Goal: Ask a question: Seek information or help from site administrators or community

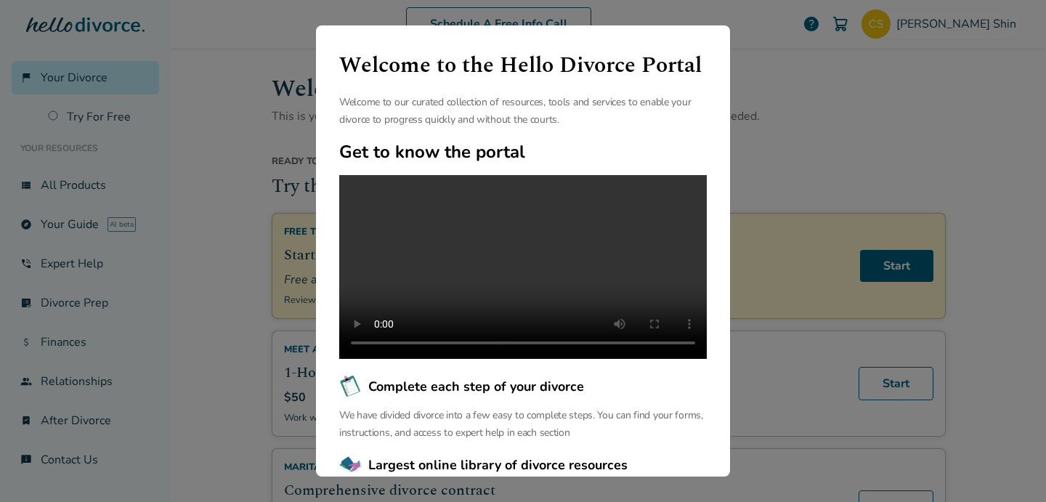
click at [779, 158] on div "Welcome to the Hello Divorce Portal Welcome to our curated collection of resour…" at bounding box center [523, 251] width 1046 height 502
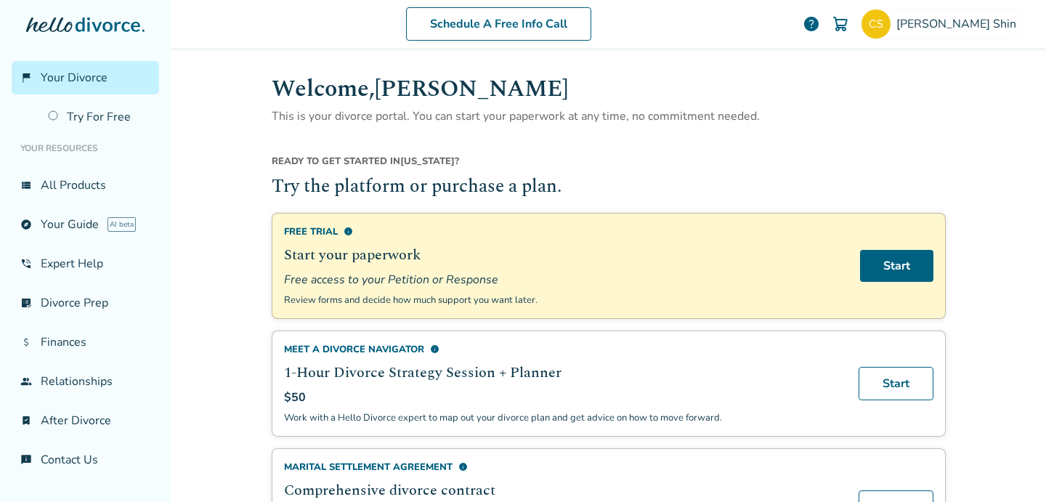
click at [115, 211] on link "explore Your Guide AI beta" at bounding box center [85, 224] width 147 height 33
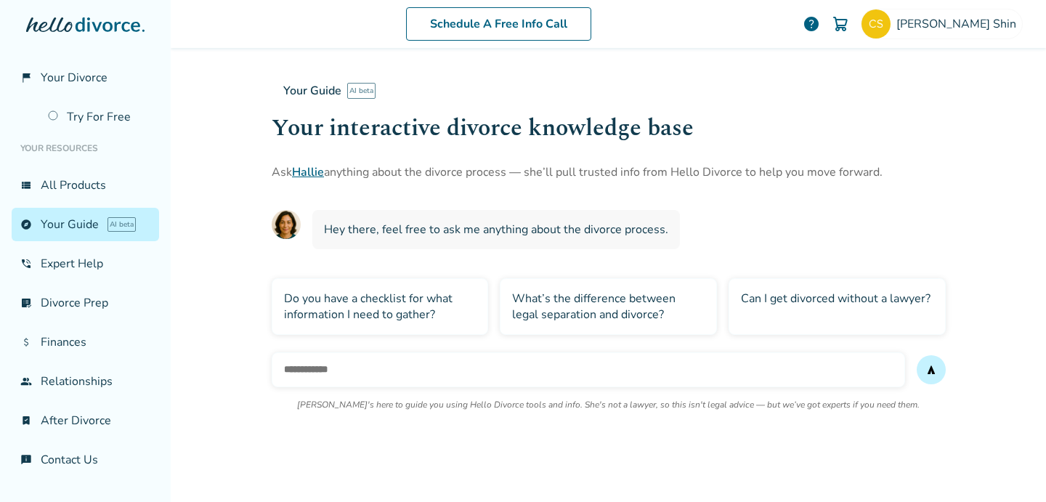
click at [670, 370] on input "text" at bounding box center [588, 369] width 633 height 35
type input "**********"
click at [296, 173] on link "Hallie" at bounding box center [308, 172] width 32 height 16
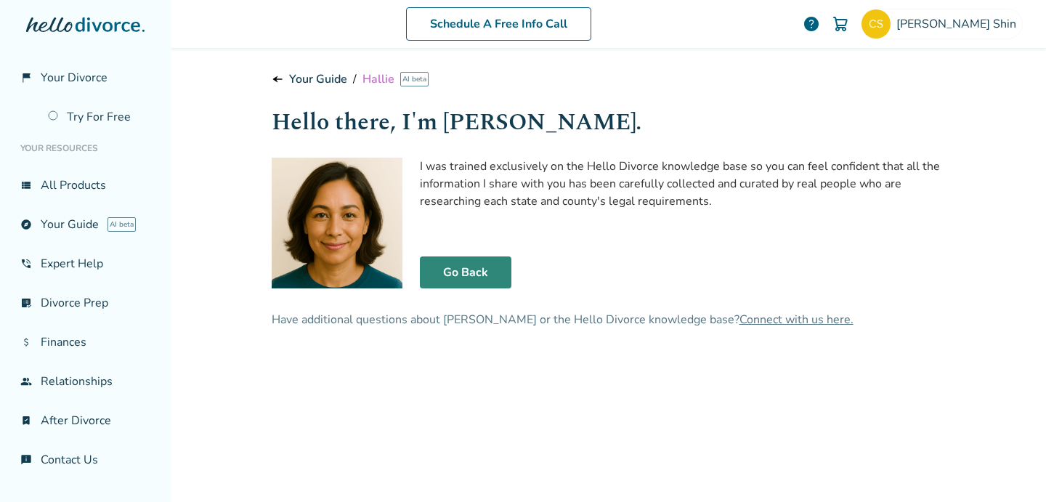
click at [456, 272] on link "Go Back" at bounding box center [466, 272] width 92 height 32
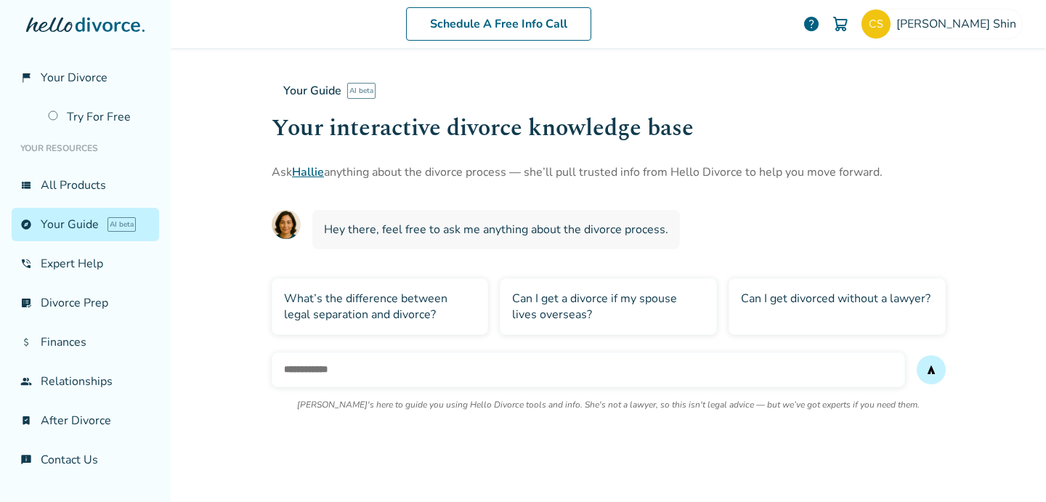
click at [435, 368] on input "text" at bounding box center [588, 369] width 633 height 35
type input "**********"
click at [917, 355] on button "send" at bounding box center [931, 369] width 29 height 29
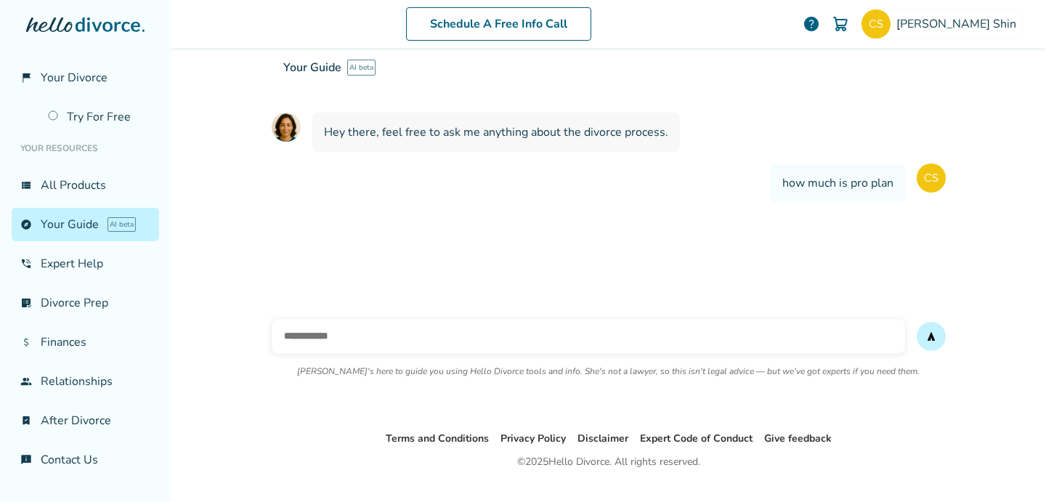
scroll to position [124, 0]
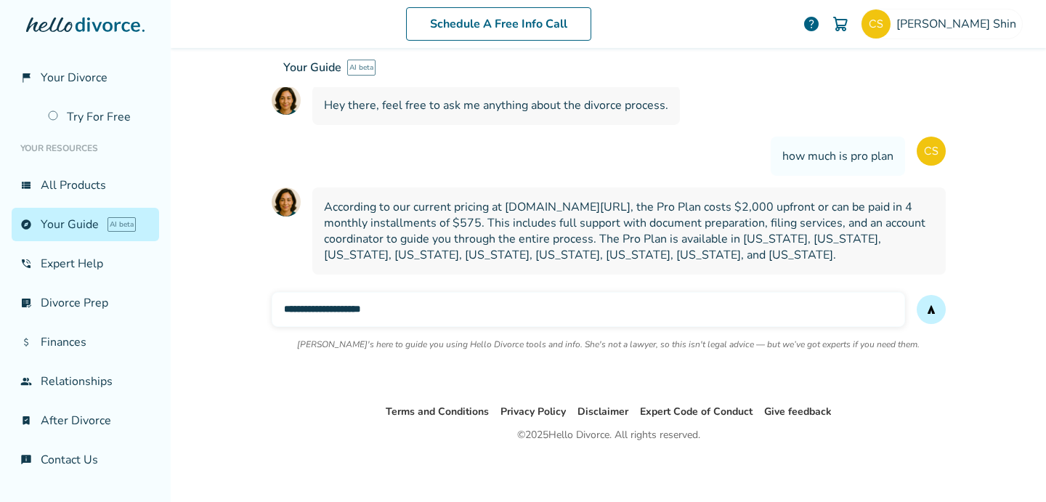
type input "**********"
click at [917, 295] on button "send" at bounding box center [931, 309] width 29 height 29
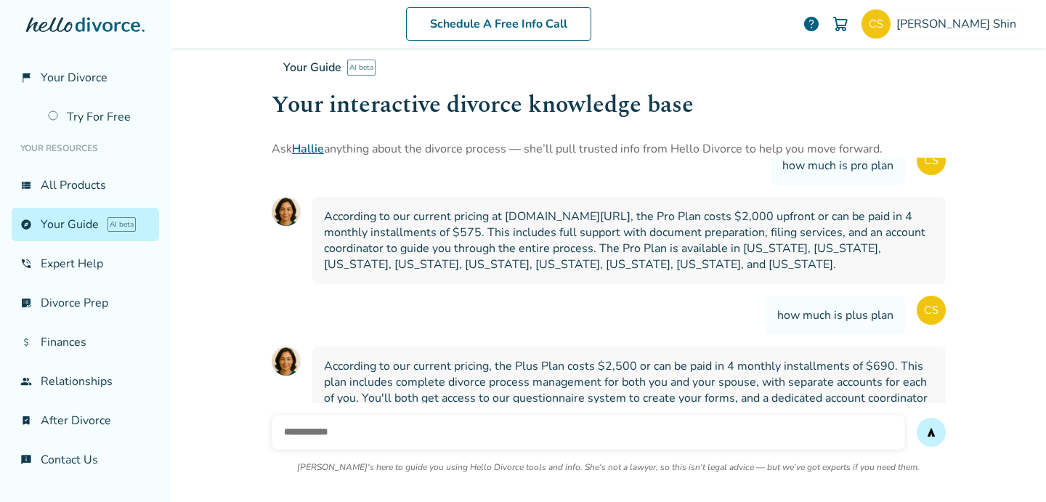
scroll to position [272, 0]
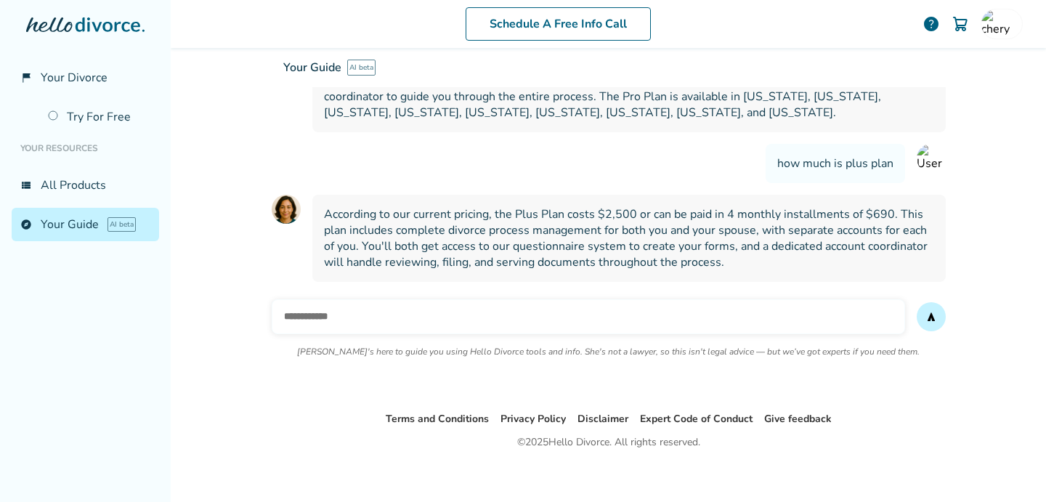
scroll to position [272, 0]
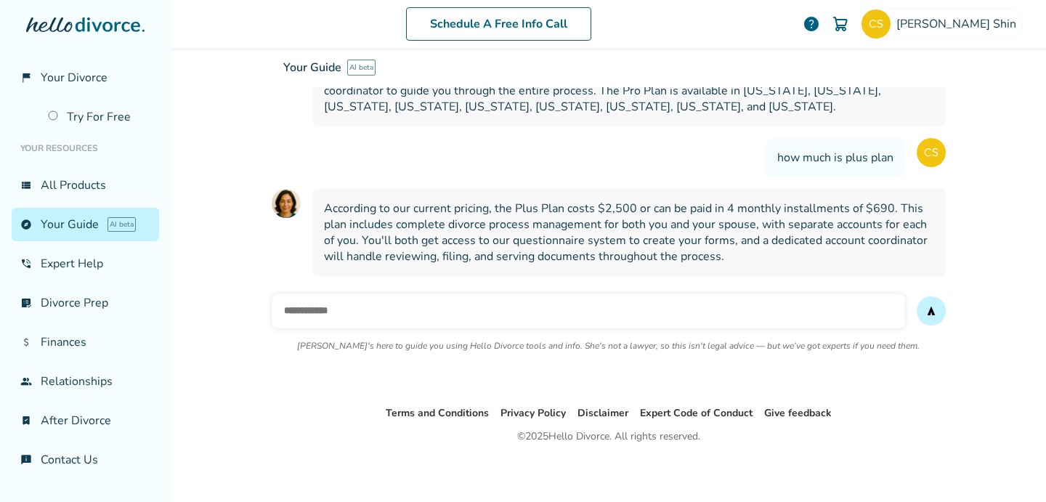
click at [568, 315] on input "text" at bounding box center [588, 310] width 633 height 35
type input "**********"
click at [917, 296] on button "send" at bounding box center [931, 310] width 29 height 29
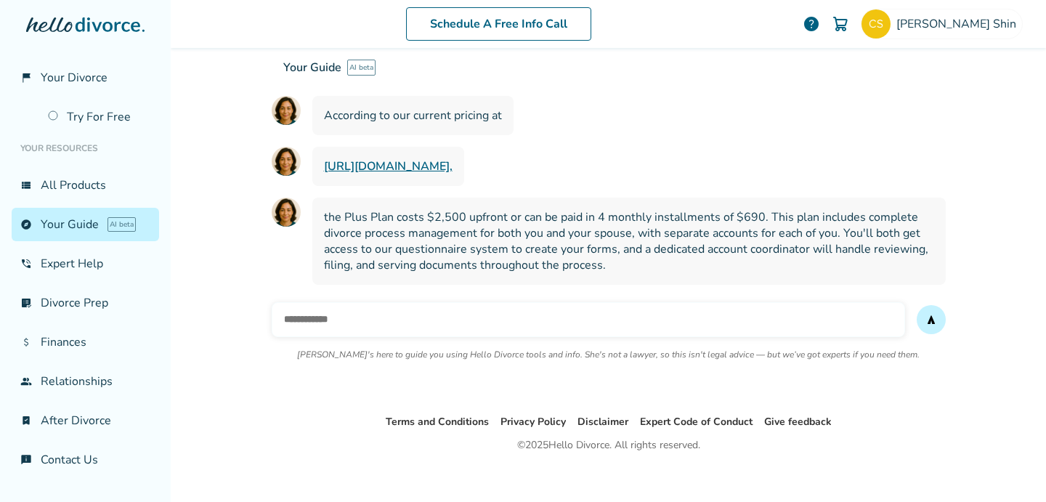
scroll to position [521, 0]
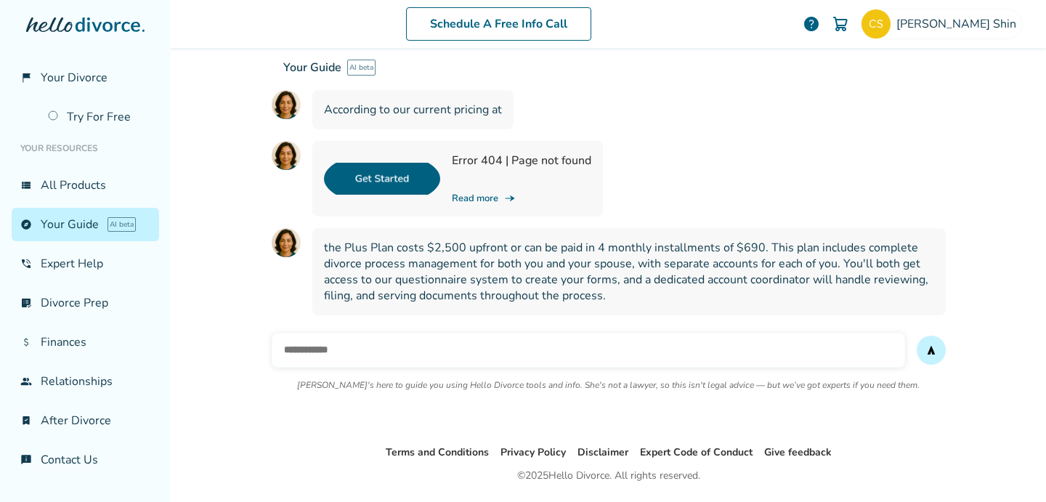
click at [469, 192] on link "Read more line_end_arrow_notch" at bounding box center [521, 198] width 139 height 13
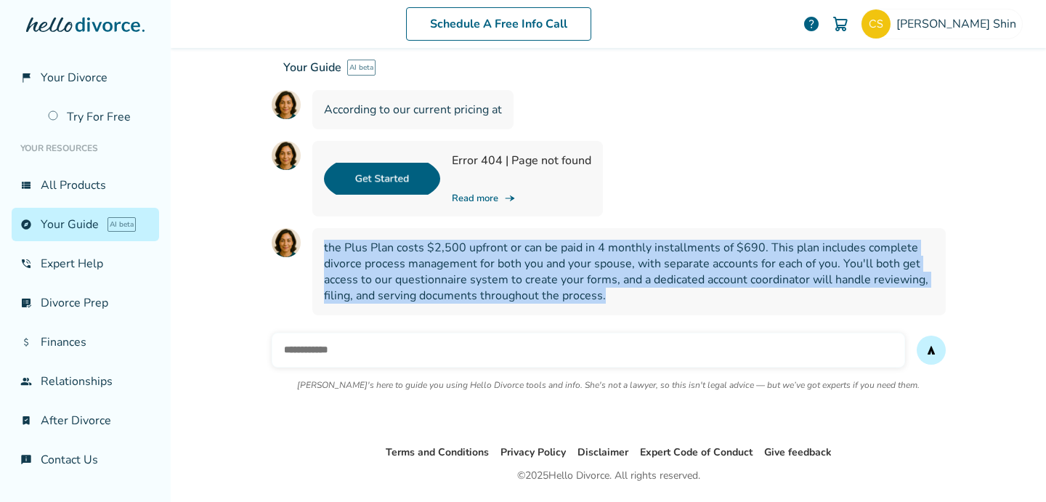
drag, startPoint x: 304, startPoint y: 241, endPoint x: 560, endPoint y: 300, distance: 262.4
click at [560, 300] on div "the Plus Plan costs $2,500 upfront or can be paid in 4 monthly installments of …" at bounding box center [609, 271] width 674 height 87
copy span "the Plus Plan costs $2,500 upfront or can be paid in 4 monthly installments of …"
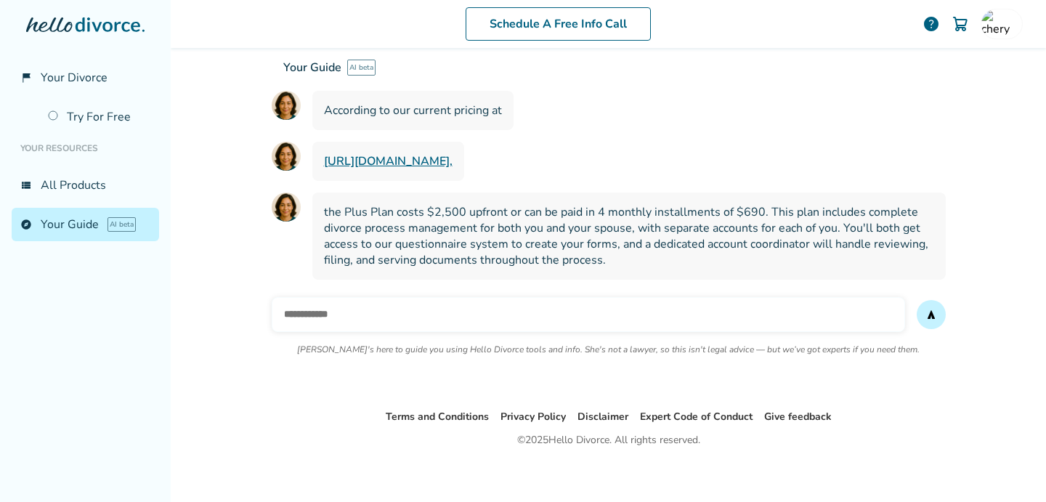
scroll to position [521, 0]
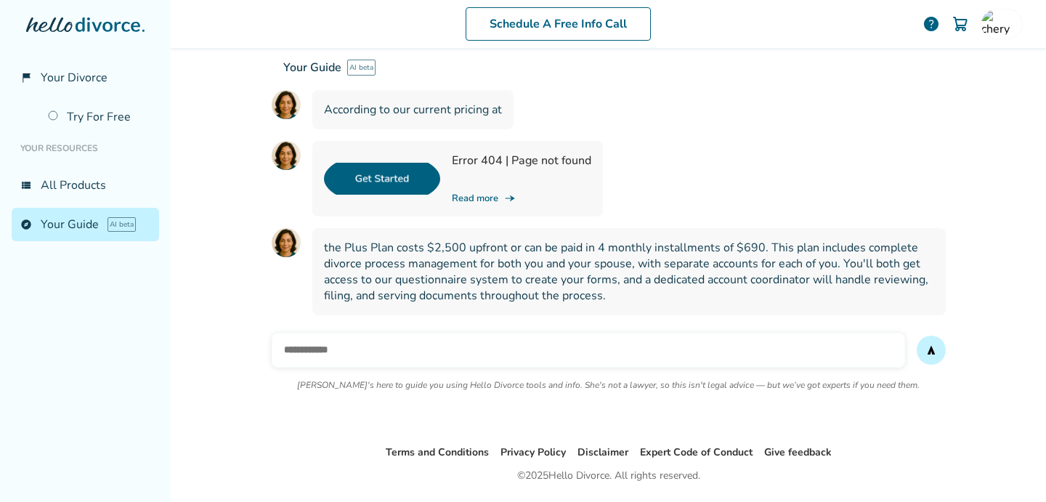
click at [335, 337] on input "text" at bounding box center [588, 350] width 633 height 35
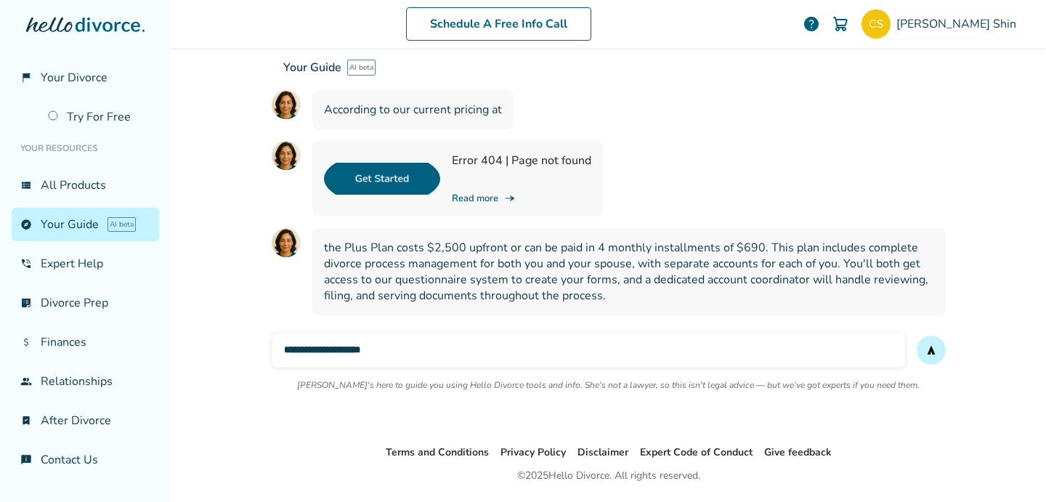
type input "**********"
click at [917, 336] on button "send" at bounding box center [931, 350] width 29 height 29
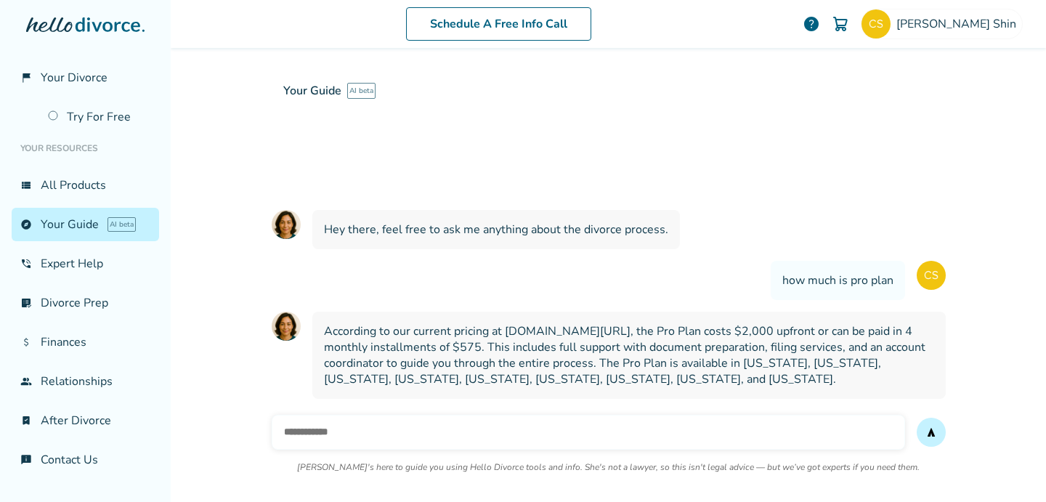
scroll to position [842, 0]
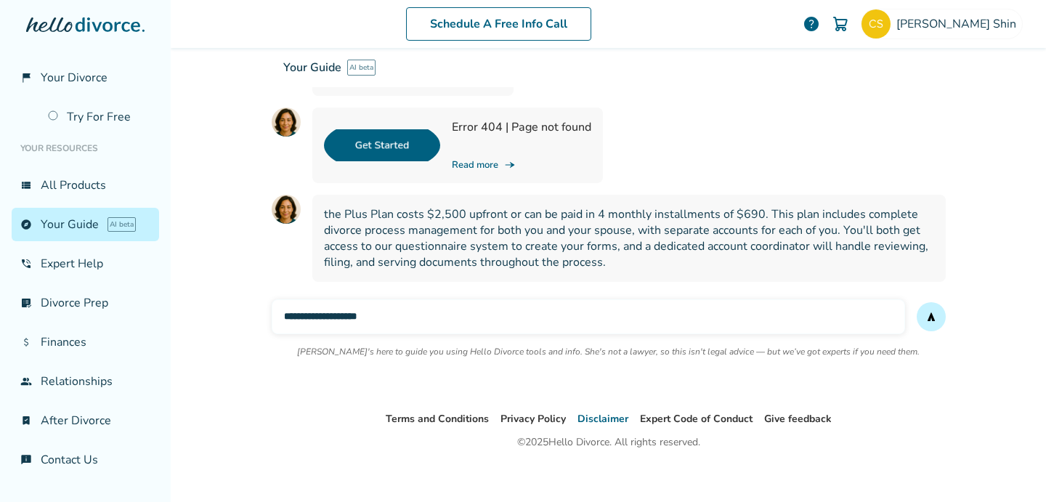
type input "**********"
click at [917, 302] on button "send" at bounding box center [931, 316] width 29 height 29
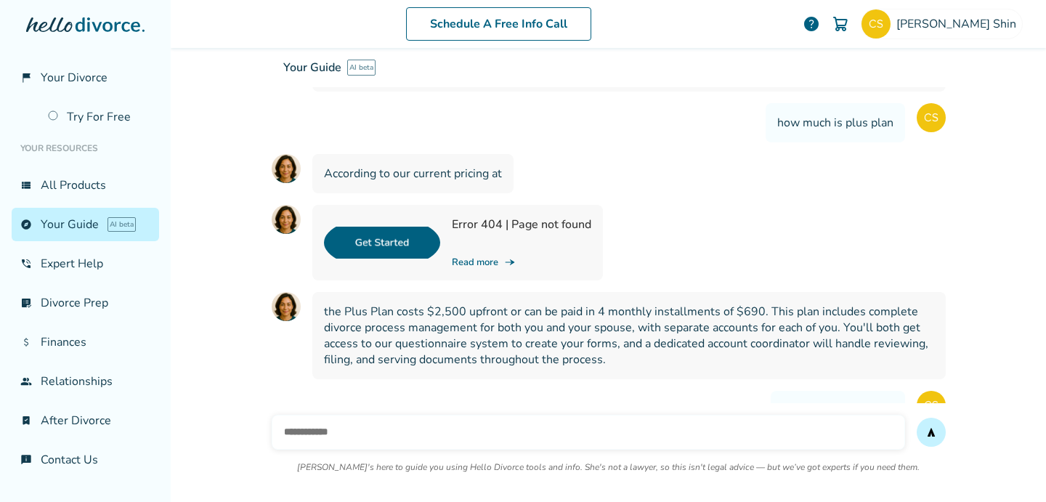
scroll to position [974, 0]
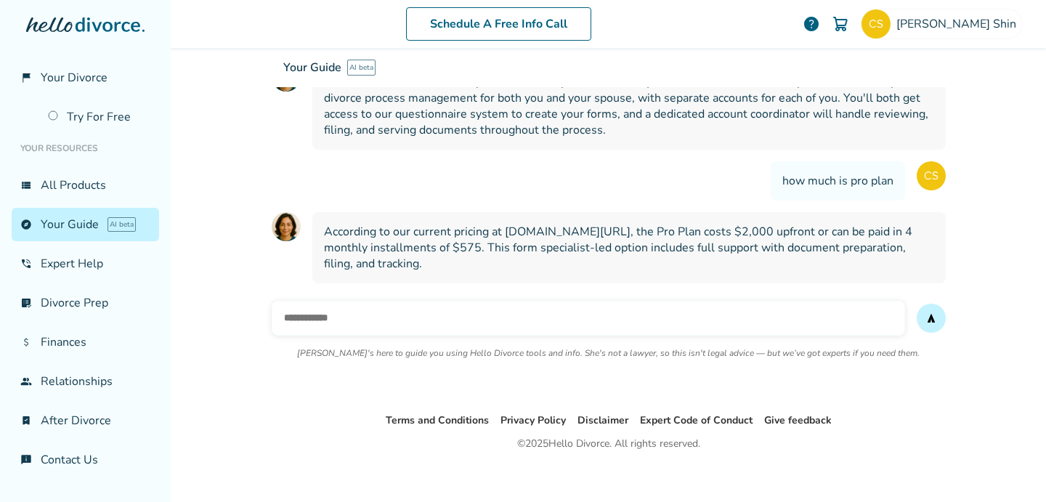
click at [605, 309] on input "text" at bounding box center [588, 318] width 633 height 35
drag, startPoint x: 617, startPoint y: 223, endPoint x: 498, endPoint y: 224, distance: 119.1
click at [498, 224] on span "According to our current pricing at [DOMAIN_NAME][URL], the Pro Plan costs $2,0…" at bounding box center [629, 248] width 610 height 48
click at [511, 312] on input "text" at bounding box center [588, 318] width 633 height 35
type input "**********"
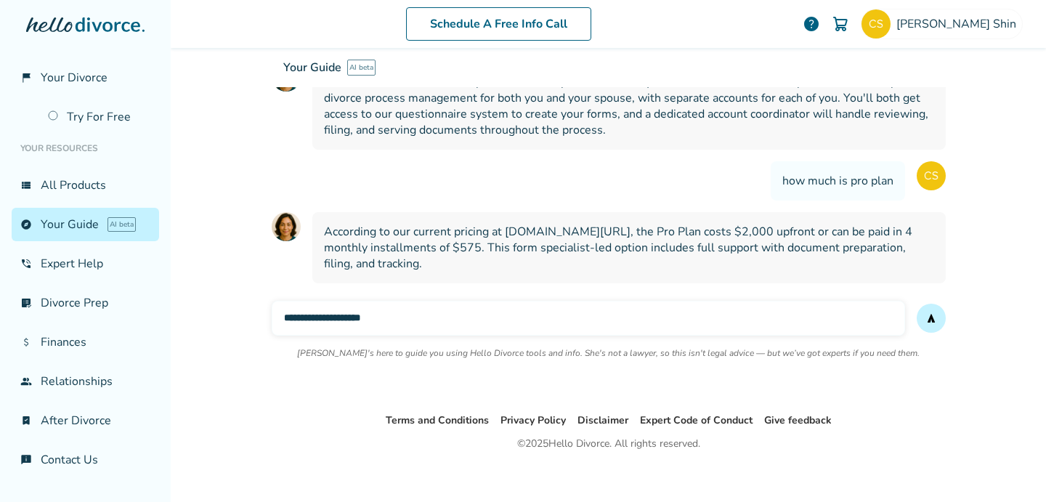
click at [917, 304] on button "send" at bounding box center [931, 318] width 29 height 29
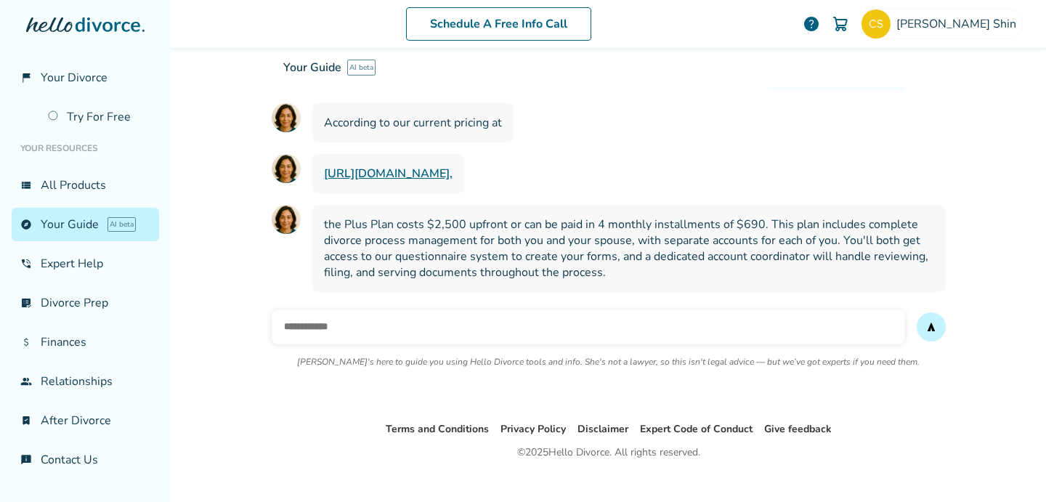
scroll to position [1223, 0]
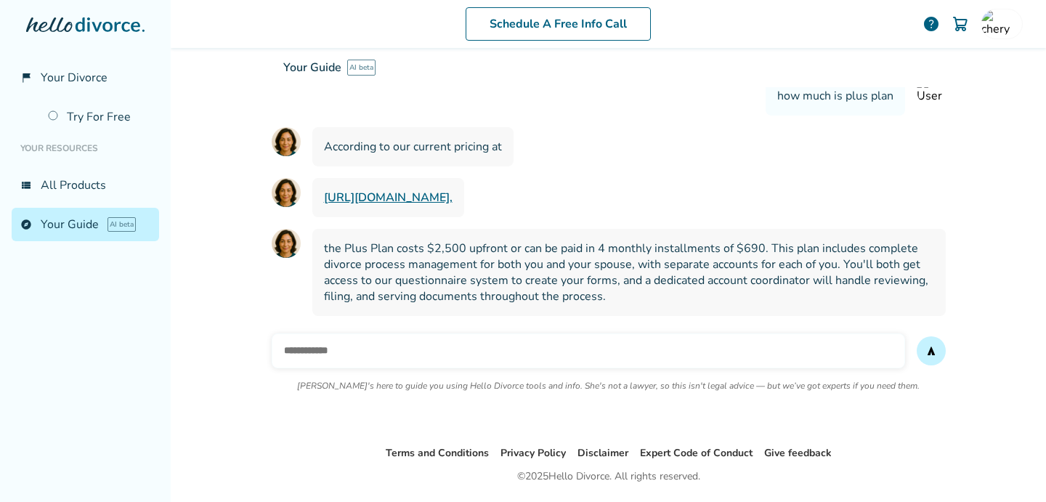
click at [352, 433] on div "Schedule A Free Info Call help Schedule A Free Call cheryn.shin@hellodivorce.co…" at bounding box center [608, 251] width 875 height 502
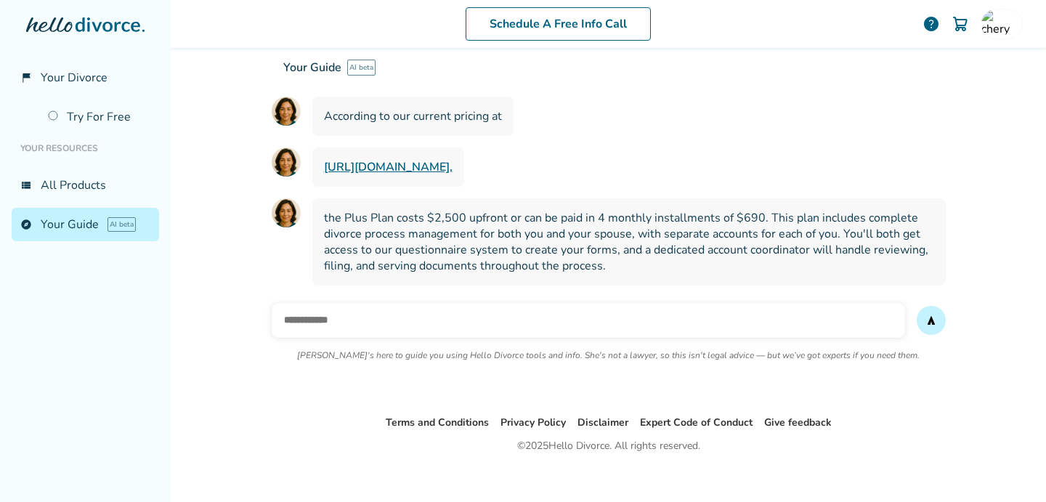
scroll to position [1187, 0]
click at [328, 308] on input "text" at bounding box center [588, 320] width 633 height 35
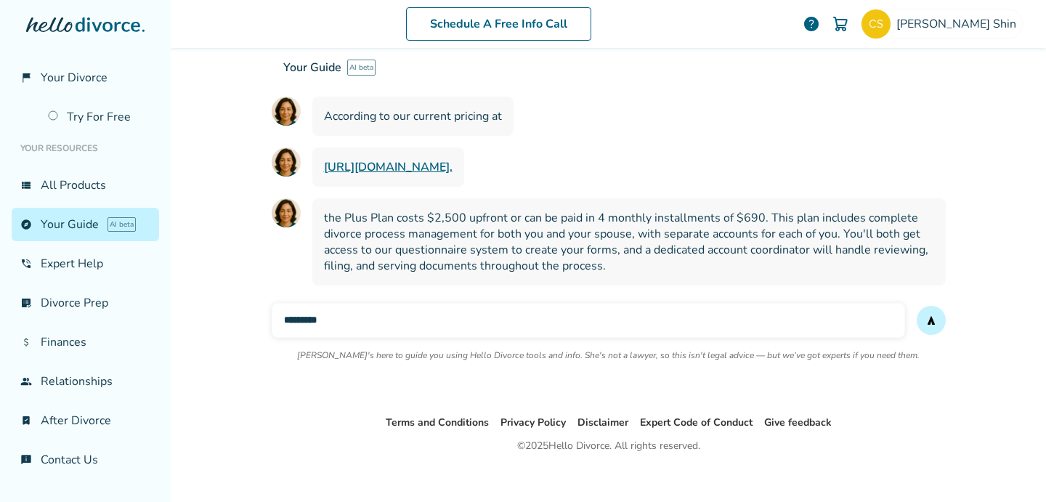
scroll to position [1223, 0]
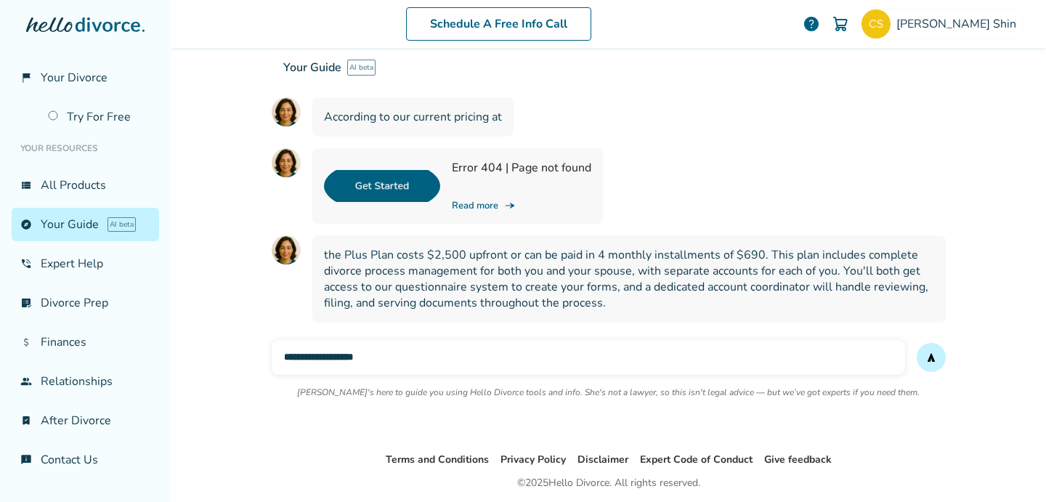
click at [332, 342] on input "**********" at bounding box center [588, 357] width 633 height 35
type input "**********"
click at [917, 343] on button "send" at bounding box center [931, 357] width 29 height 29
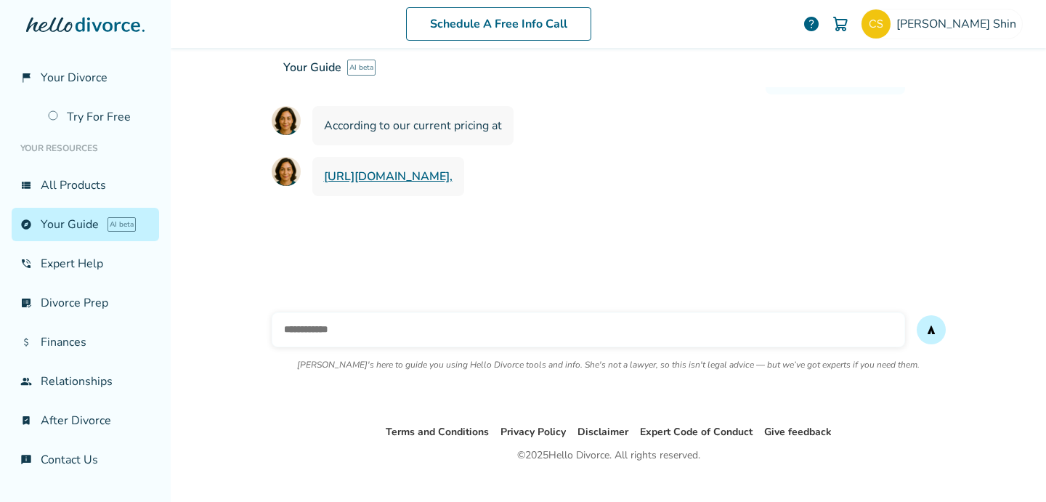
scroll to position [1507, 0]
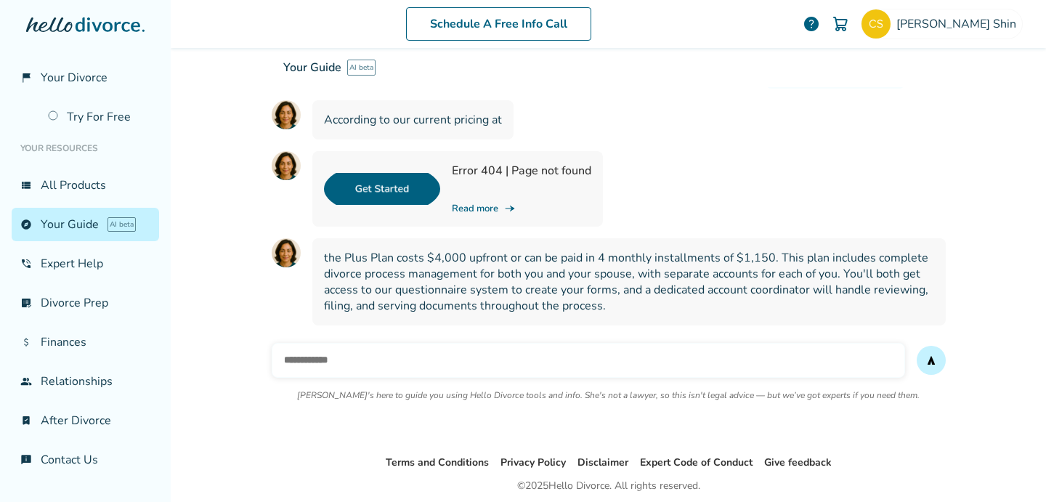
click at [471, 202] on link "Read more line_end_arrow_notch" at bounding box center [521, 208] width 139 height 13
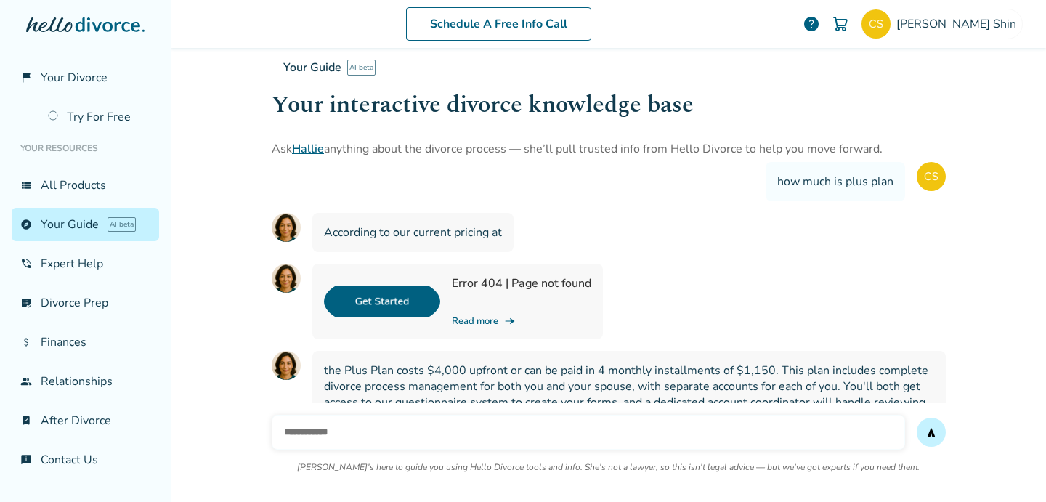
scroll to position [1394, 0]
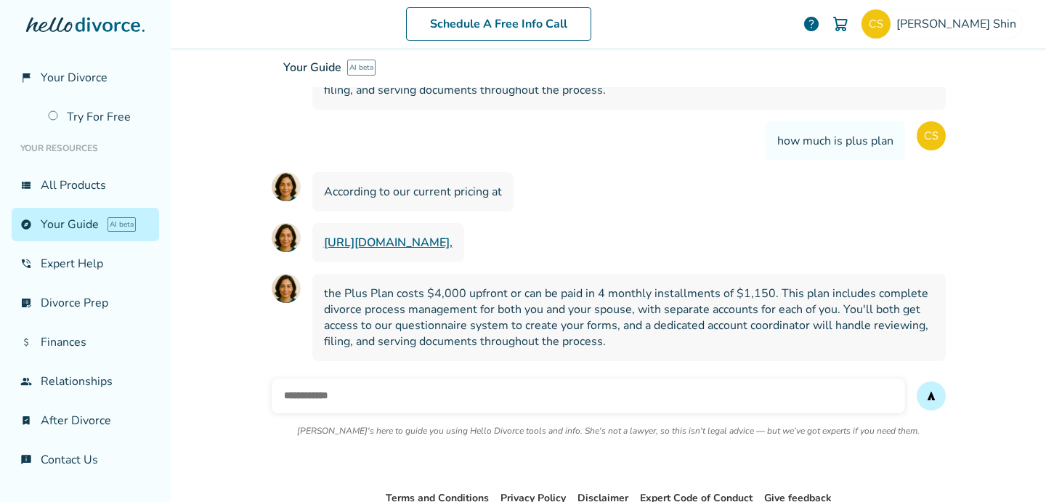
scroll to position [1472, 0]
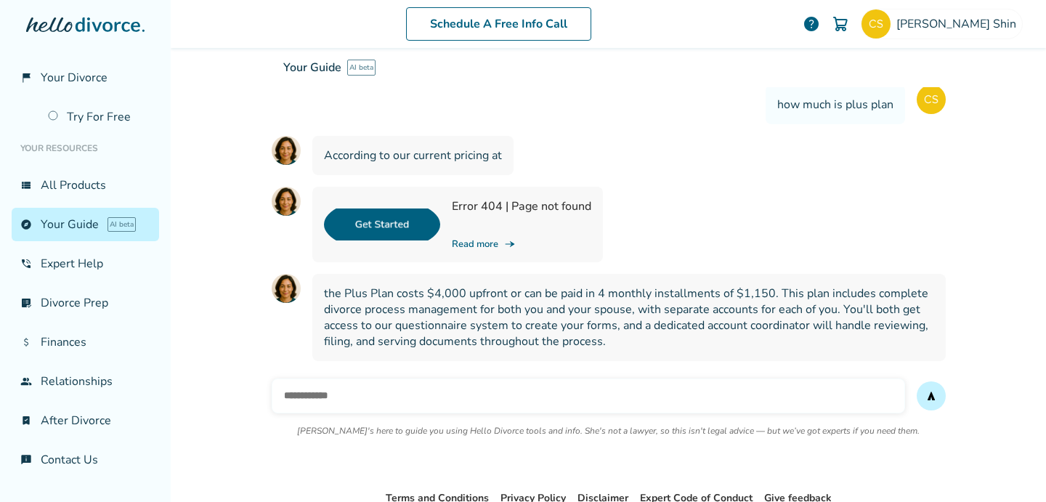
click at [568, 382] on input "text" at bounding box center [588, 395] width 633 height 35
type input "**********"
click at [917, 381] on button "send" at bounding box center [931, 395] width 29 height 29
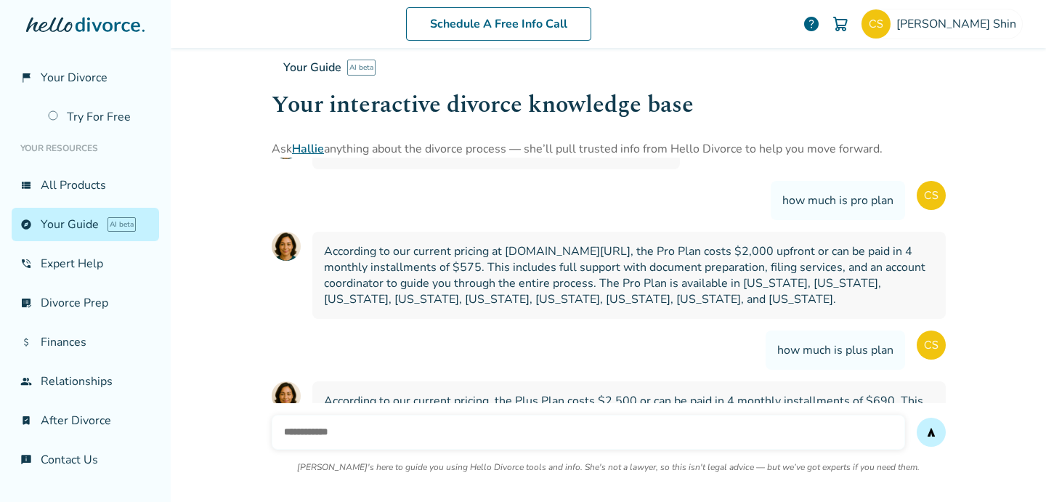
scroll to position [0, 0]
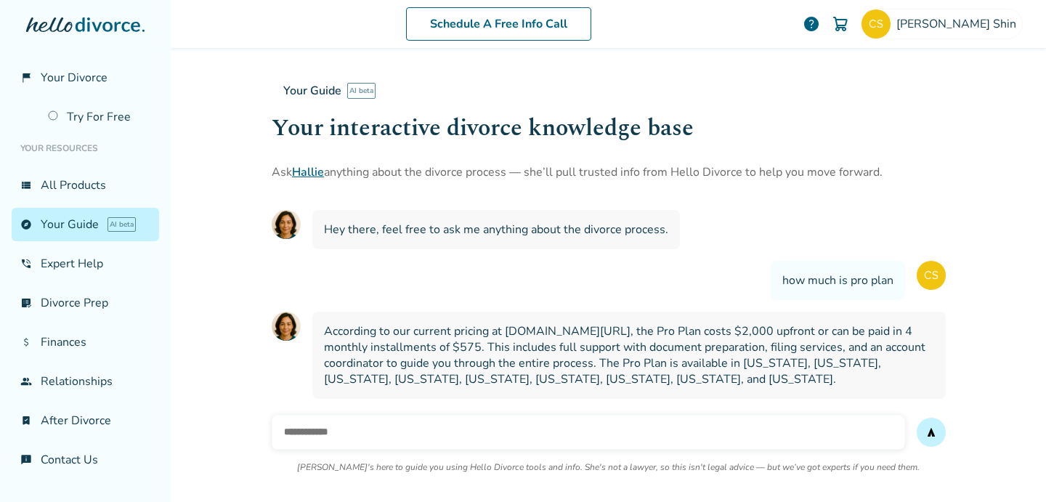
click at [613, 329] on span "According to our current pricing at [DOMAIN_NAME][URL], the Pro Plan costs $2,0…" at bounding box center [629, 355] width 610 height 64
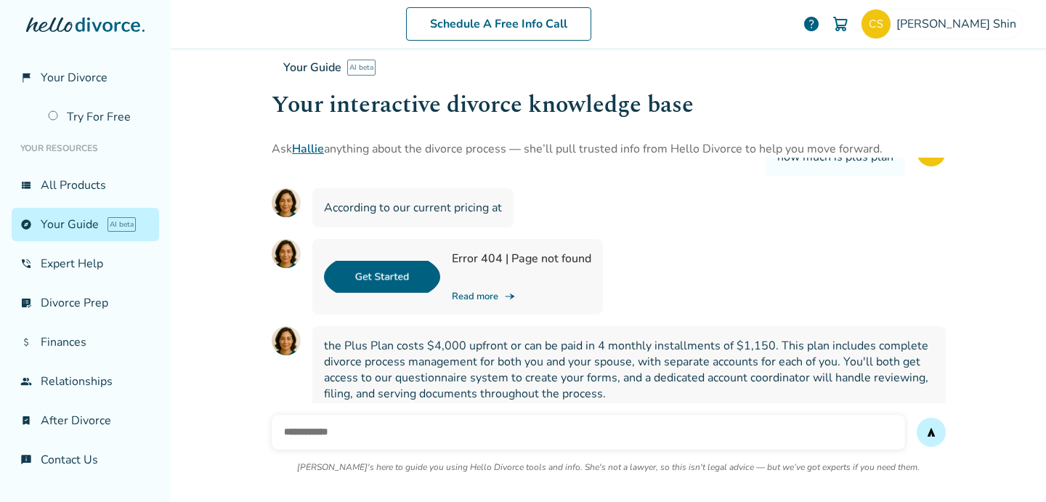
scroll to position [1700, 0]
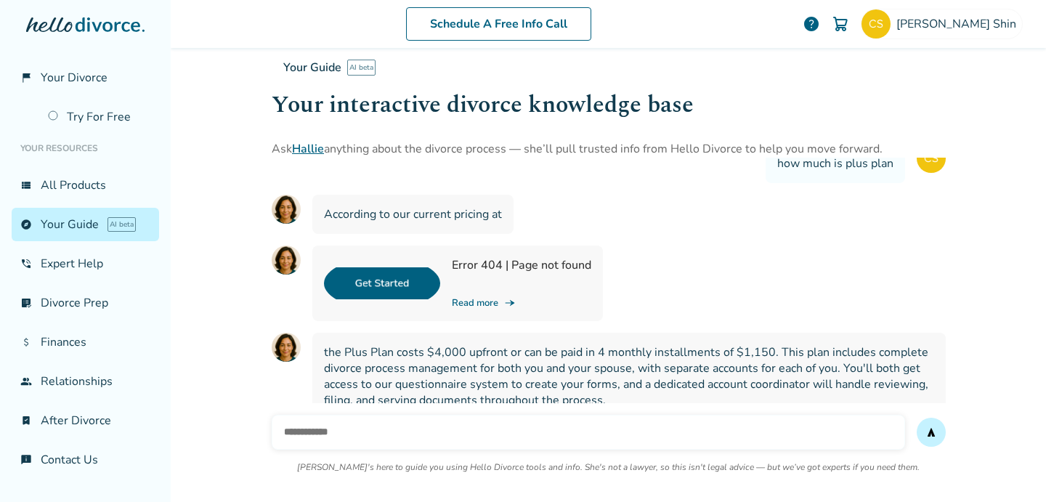
click at [483, 296] on link "Read more line_end_arrow_notch" at bounding box center [521, 302] width 139 height 13
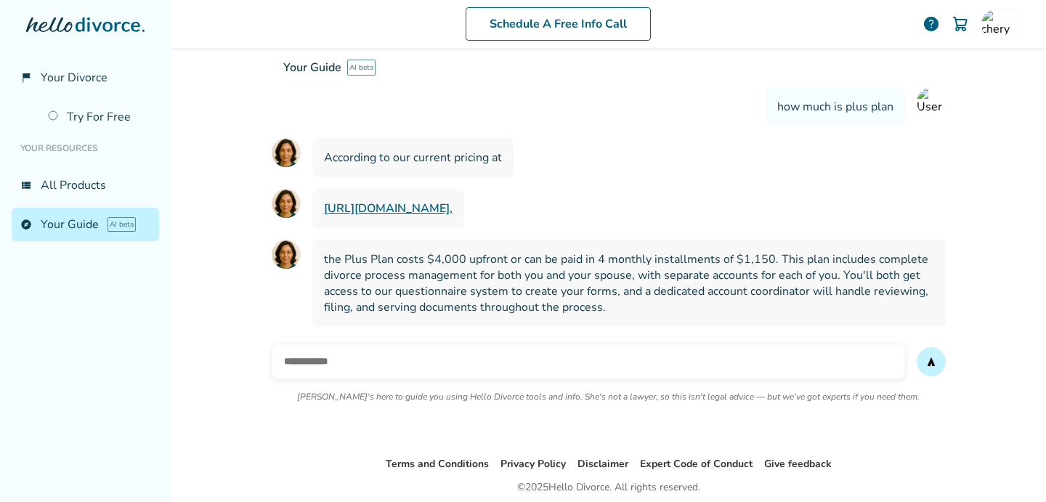
click at [491, 365] on div "send [PERSON_NAME]'s here to guide you using Hello Divorce tools and info. She'…" at bounding box center [609, 382] width 674 height 99
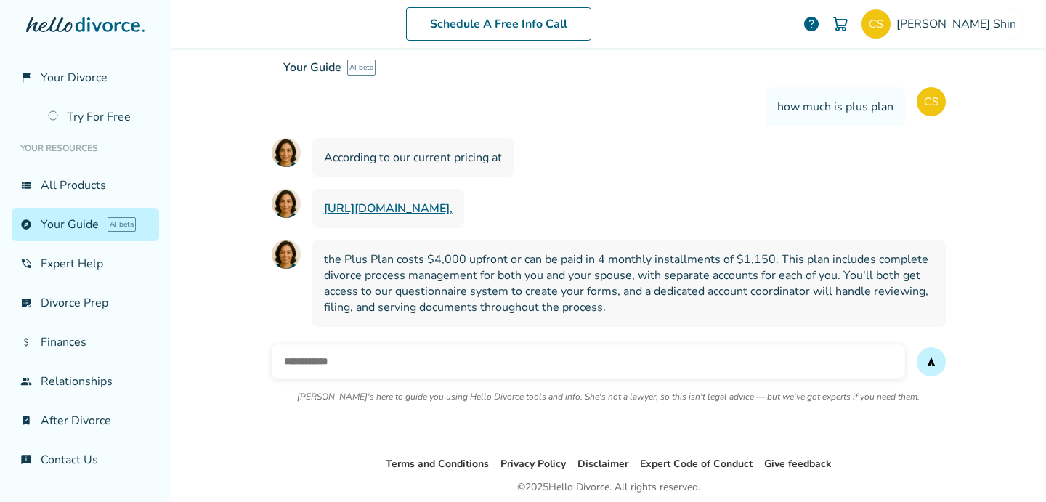
click at [478, 344] on input "text" at bounding box center [588, 361] width 633 height 35
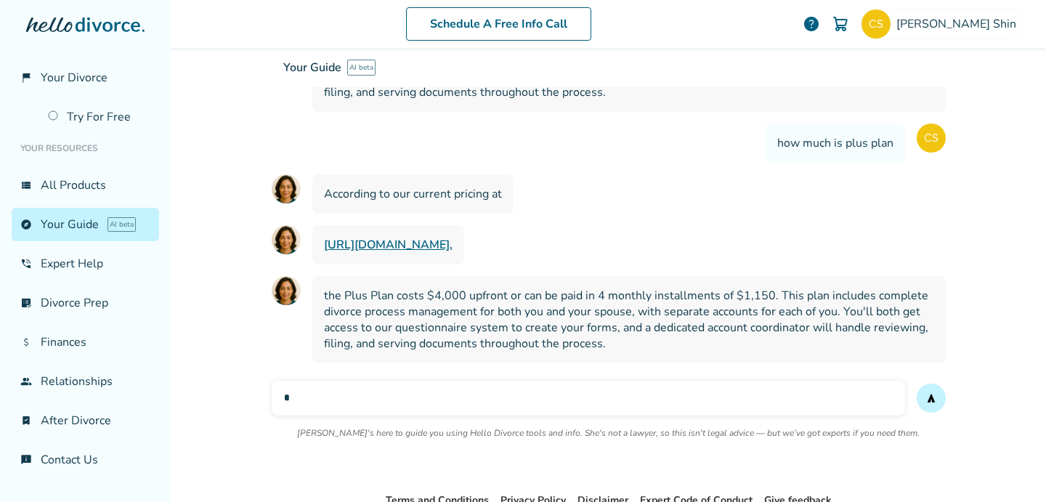
scroll to position [1720, 0]
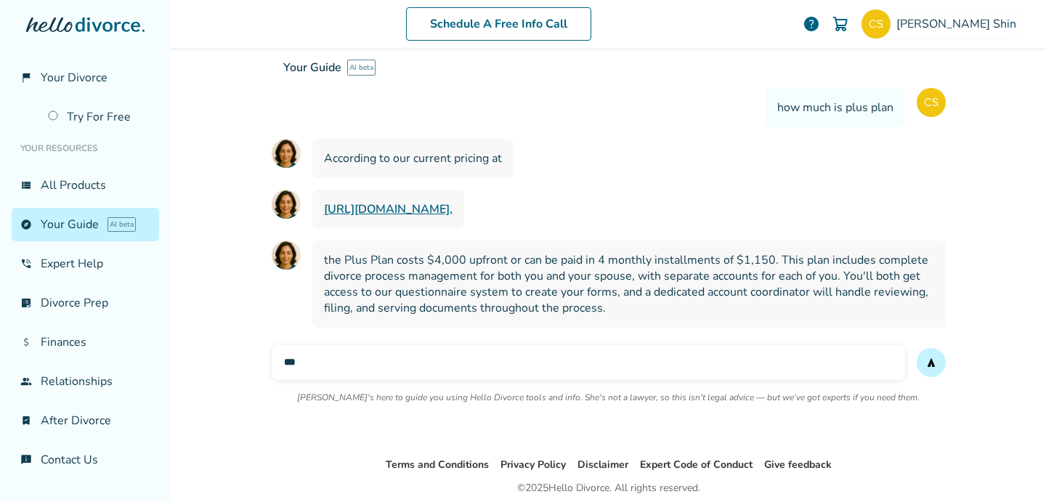
type input "***"
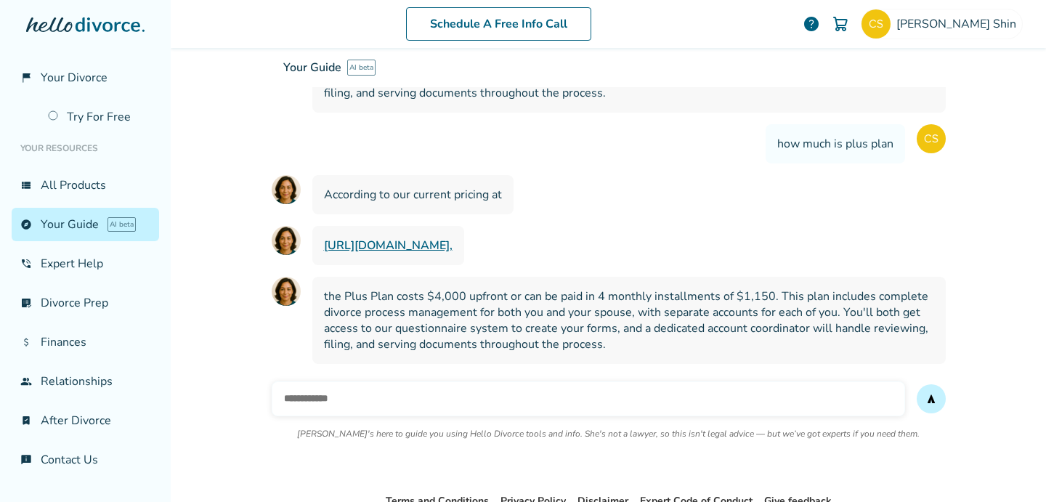
scroll to position [1756, 0]
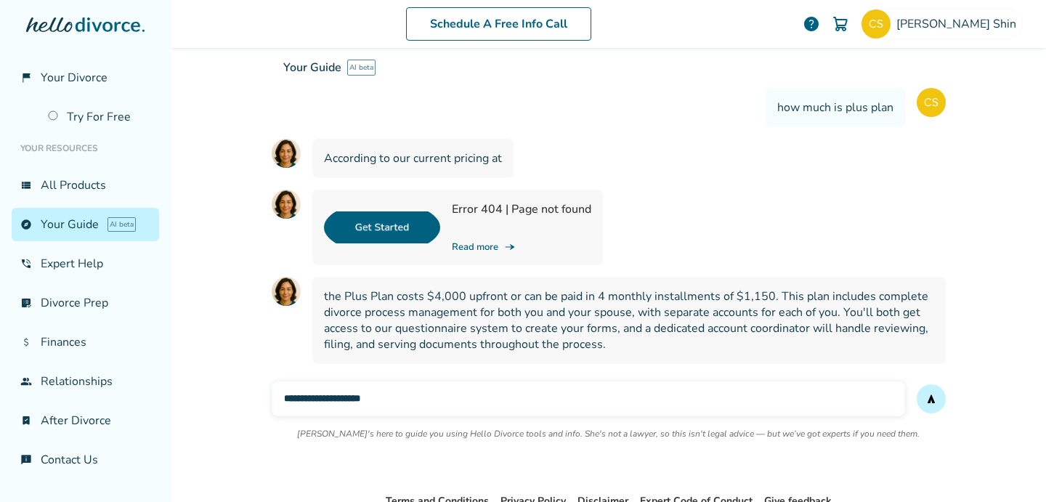
type input "**********"
click at [917, 384] on button "send" at bounding box center [931, 398] width 29 height 29
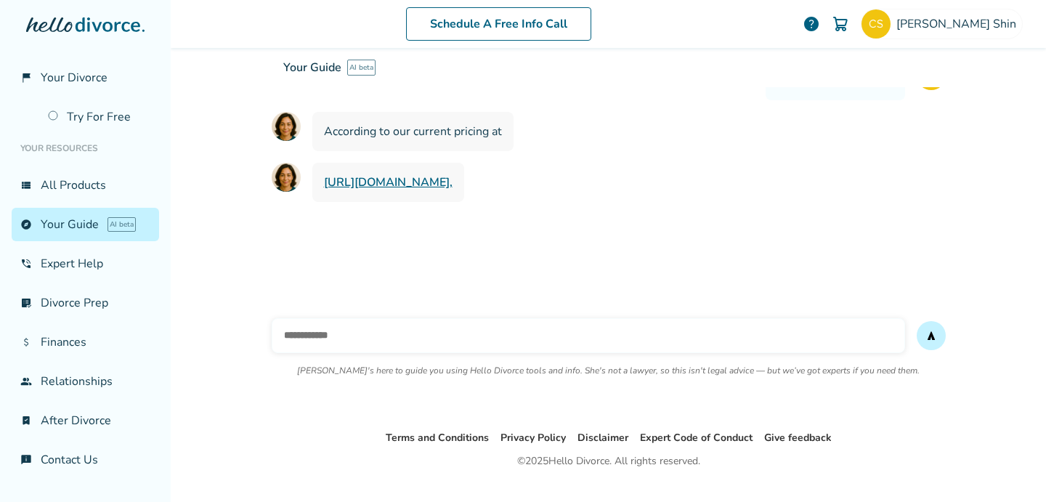
scroll to position [2077, 0]
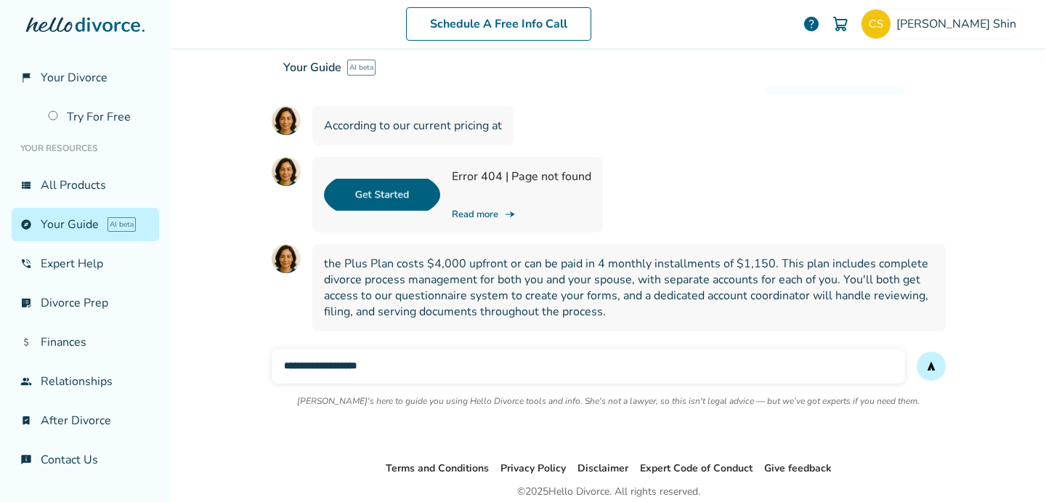
type input "**********"
click at [917, 352] on button "send" at bounding box center [931, 366] width 29 height 29
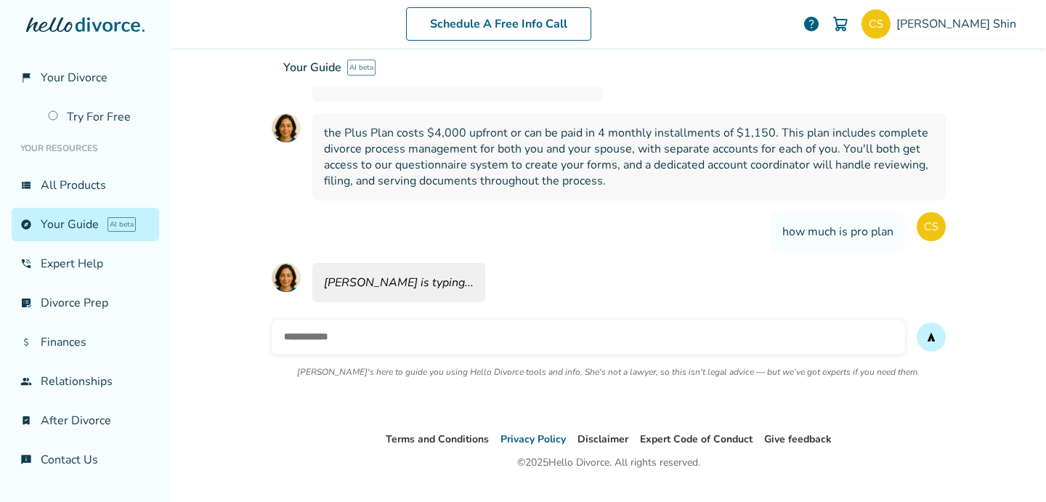
scroll to position [2214, 0]
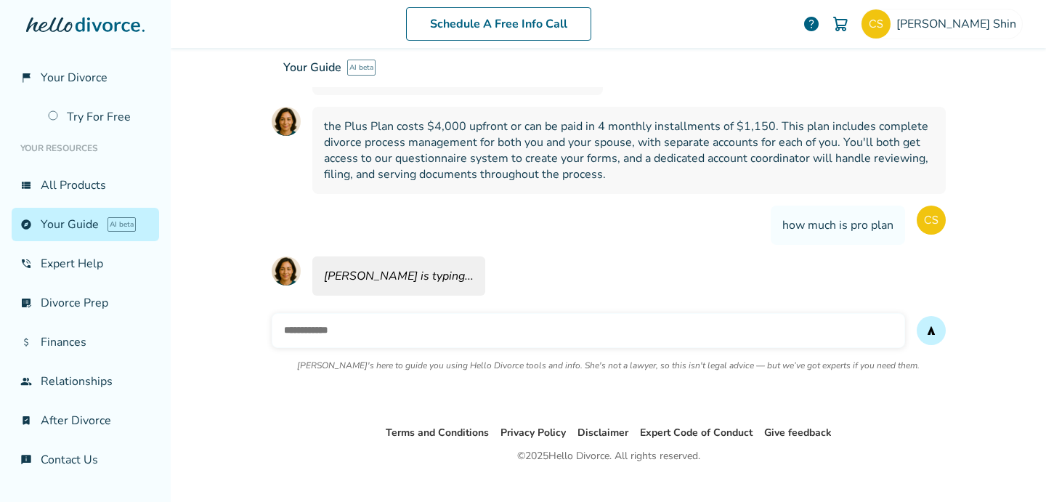
click at [325, 424] on ul "Terms and Conditions Privacy Policy Disclaimer Expert Code of Conduct Give feed…" at bounding box center [608, 432] width 875 height 17
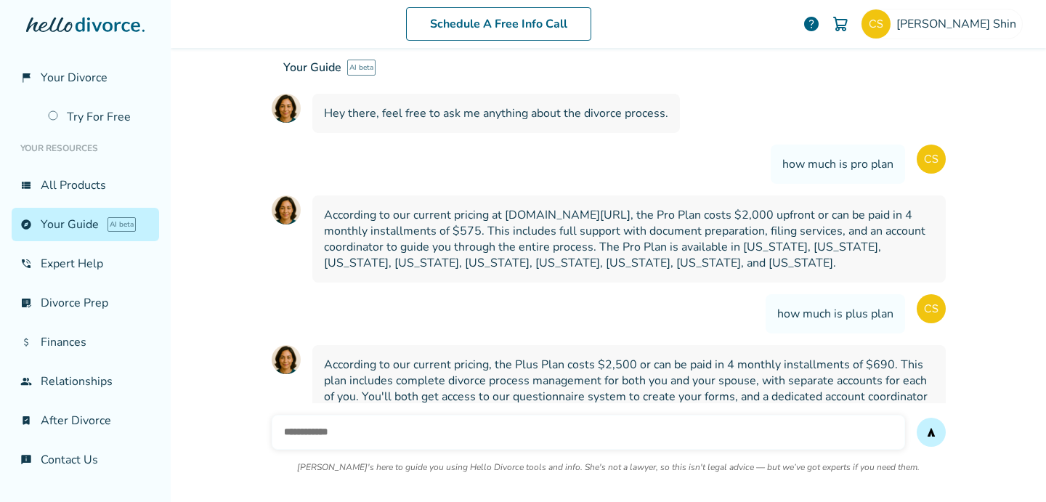
scroll to position [118, 0]
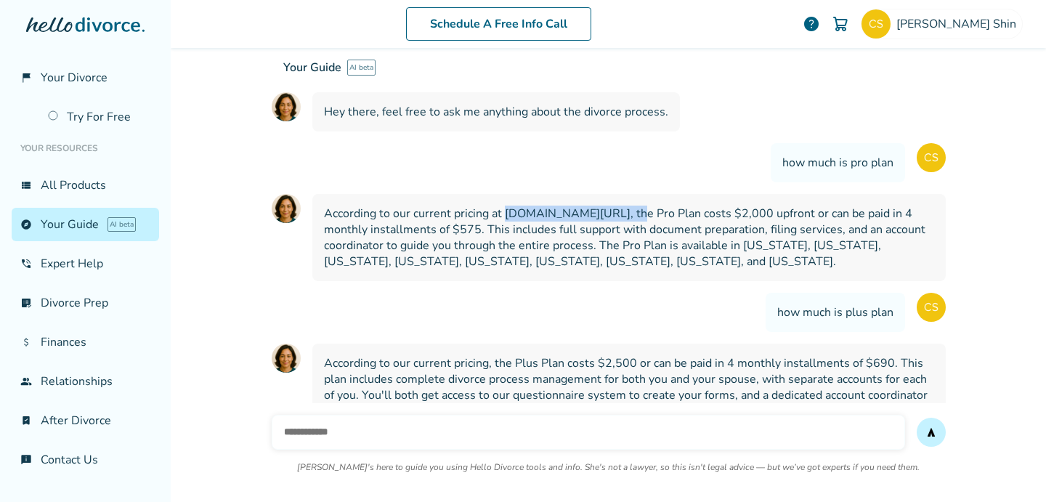
drag, startPoint x: 618, startPoint y: 214, endPoint x: 498, endPoint y: 217, distance: 120.6
click at [498, 217] on span "According to our current pricing at hellodivorce.com/plans, the Pro Plan costs …" at bounding box center [629, 238] width 610 height 64
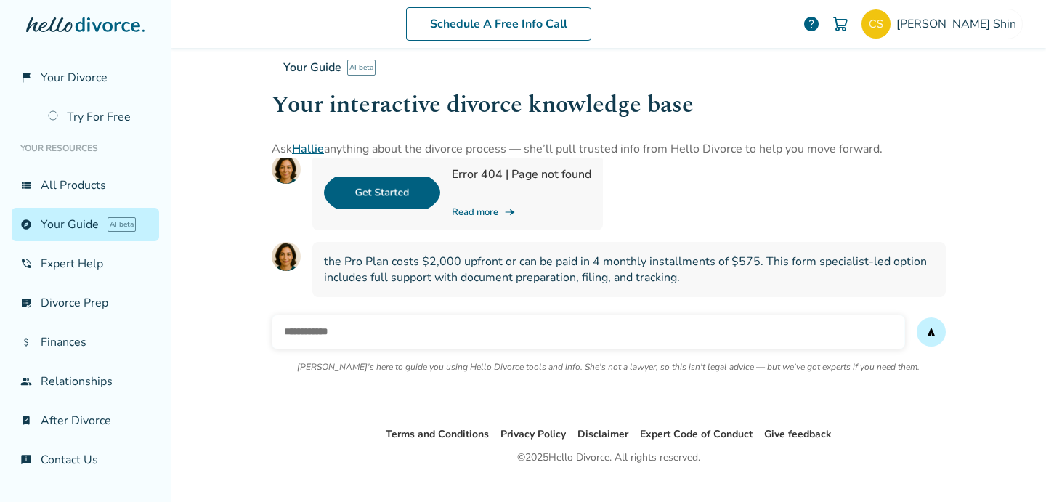
scroll to position [2143, 0]
